Goal: Check status: Check status

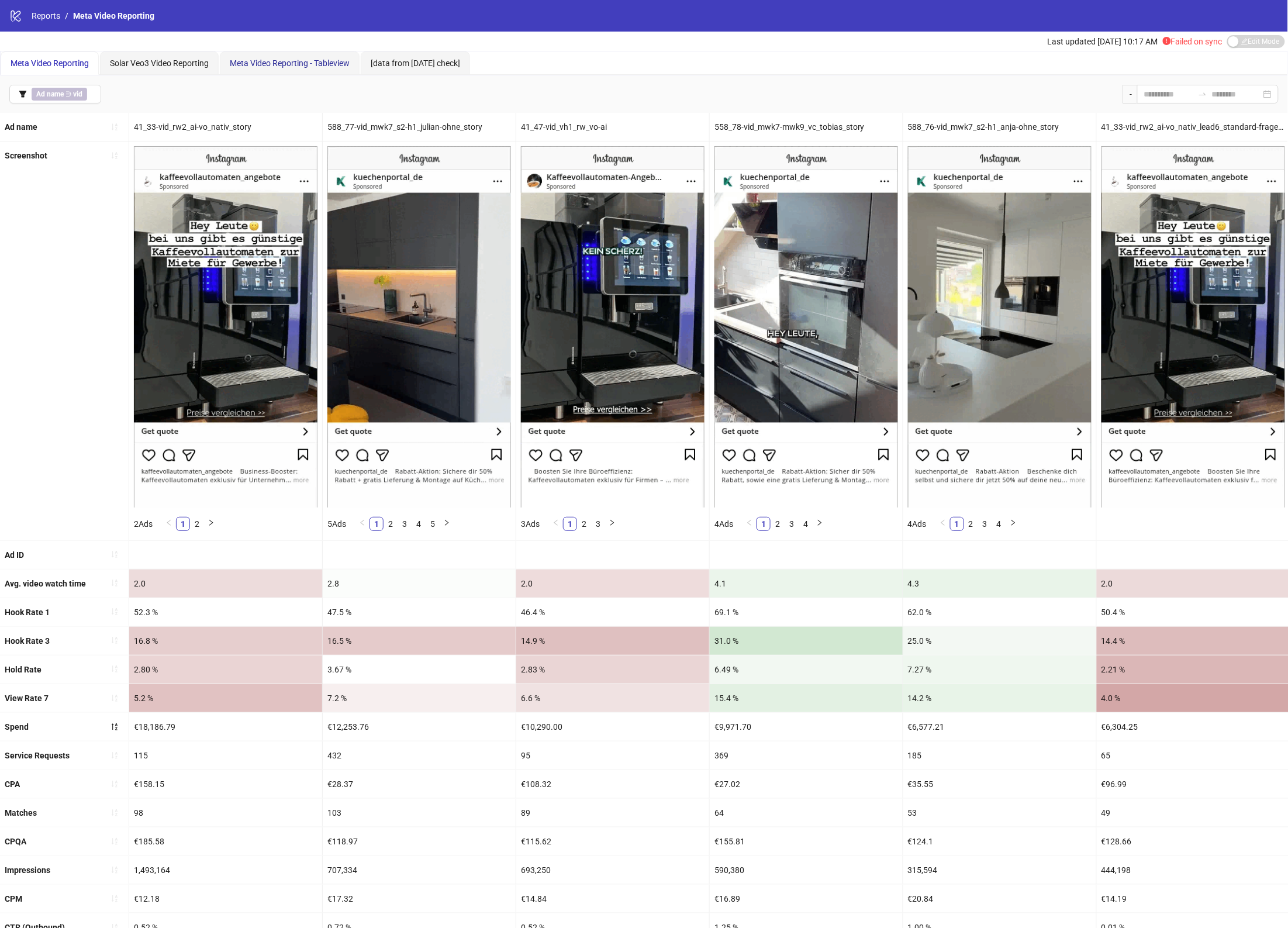
click at [319, 67] on span "Meta Video Reporting - Tableview" at bounding box center [290, 63] width 120 height 10
